Goal: Register for event/course

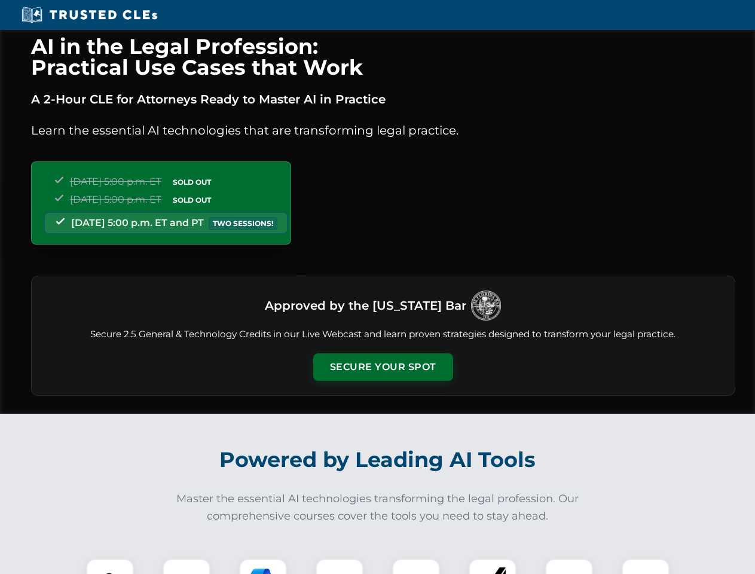
click at [382, 367] on button "Secure Your Spot" at bounding box center [383, 366] width 140 height 27
click at [110, 566] on img at bounding box center [110, 582] width 35 height 35
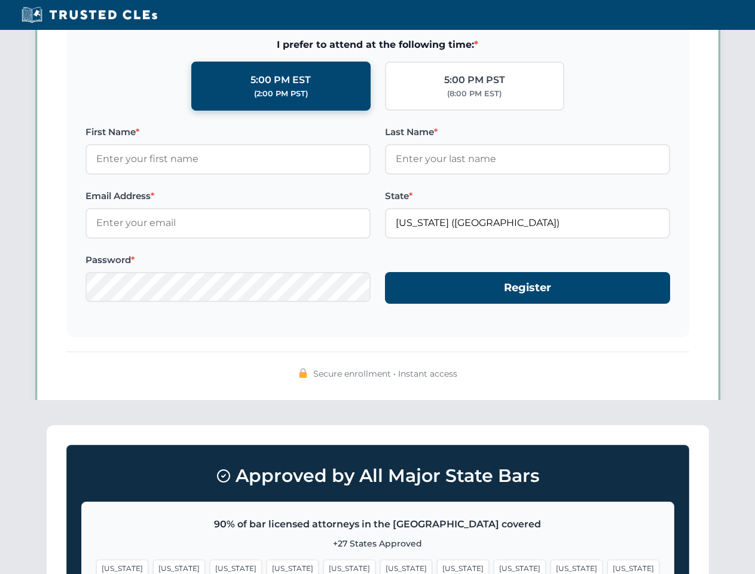
click at [437, 566] on span "[US_STATE]" at bounding box center [463, 567] width 52 height 17
click at [550, 566] on span "[US_STATE]" at bounding box center [576, 567] width 52 height 17
